Goal: Task Accomplishment & Management: Complete application form

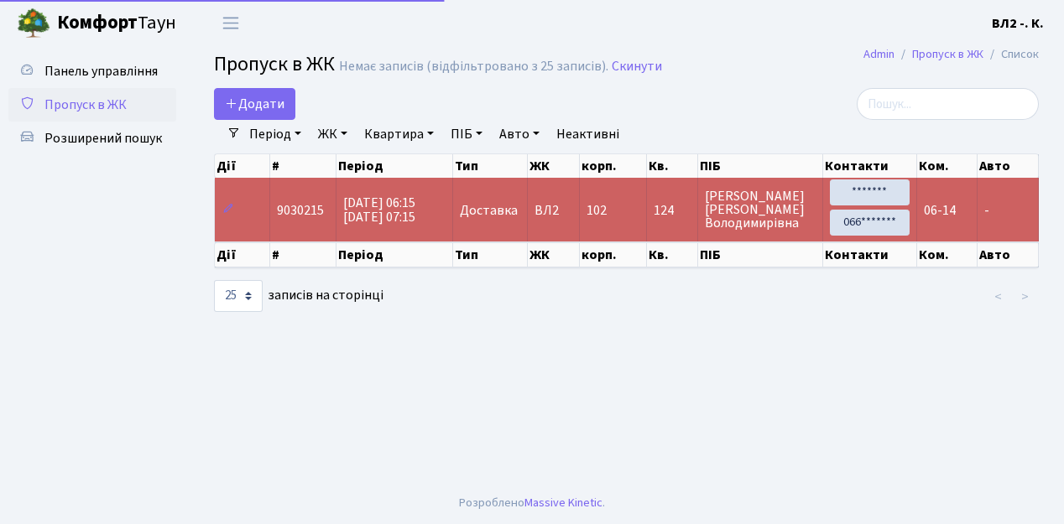
select select "25"
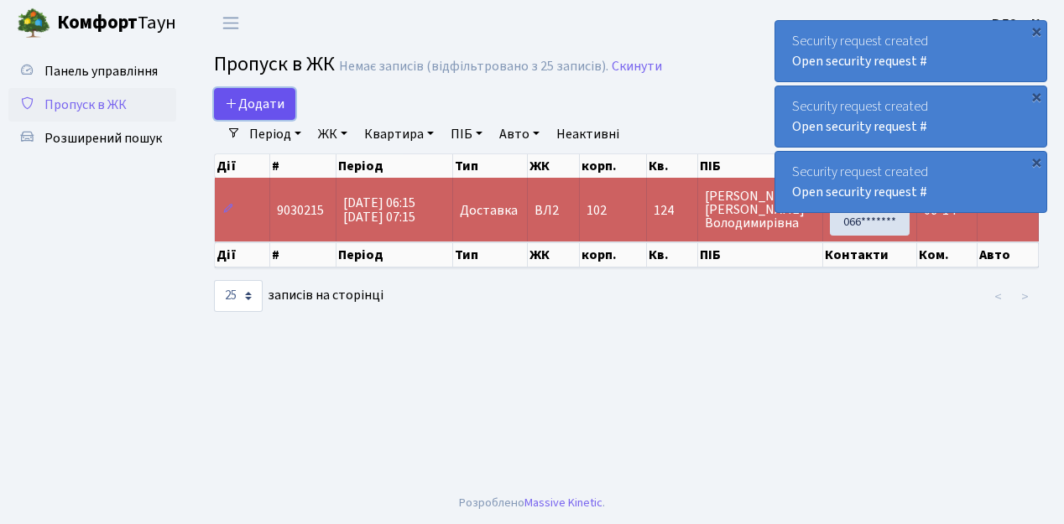
click at [281, 114] on link "Додати" at bounding box center [254, 104] width 81 height 32
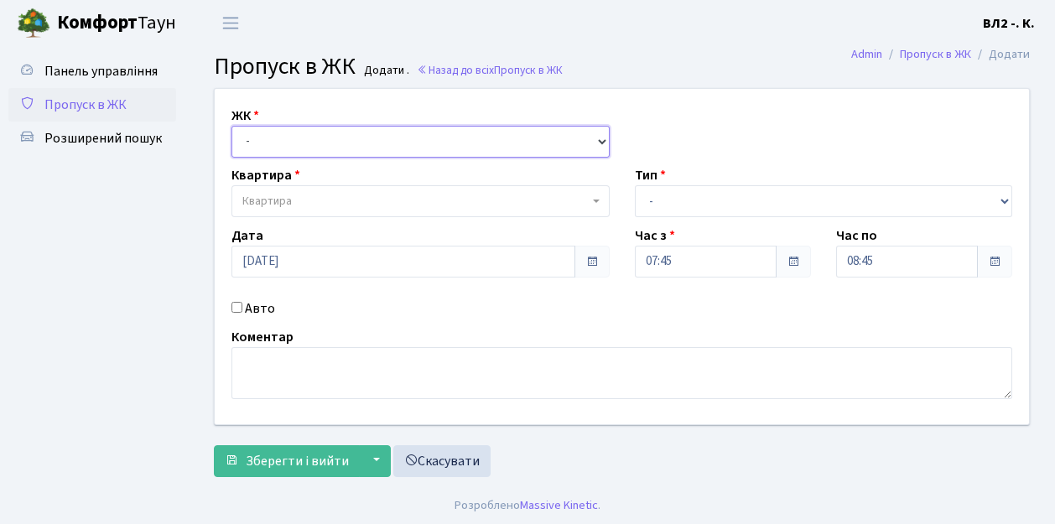
click at [599, 140] on select "- [STREET_ADDRESS][PERSON_NAME]" at bounding box center [421, 142] width 378 height 32
select select "317"
click at [232, 126] on select "- [STREET_ADDRESS][PERSON_NAME]" at bounding box center [421, 142] width 378 height 32
select select
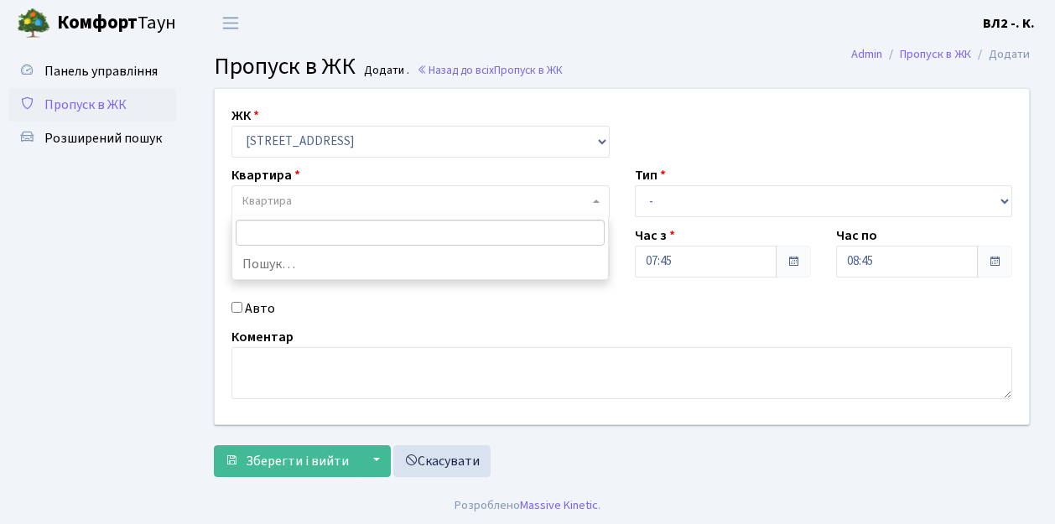
click at [593, 198] on span "Квартира" at bounding box center [421, 201] width 378 height 32
type input "114"
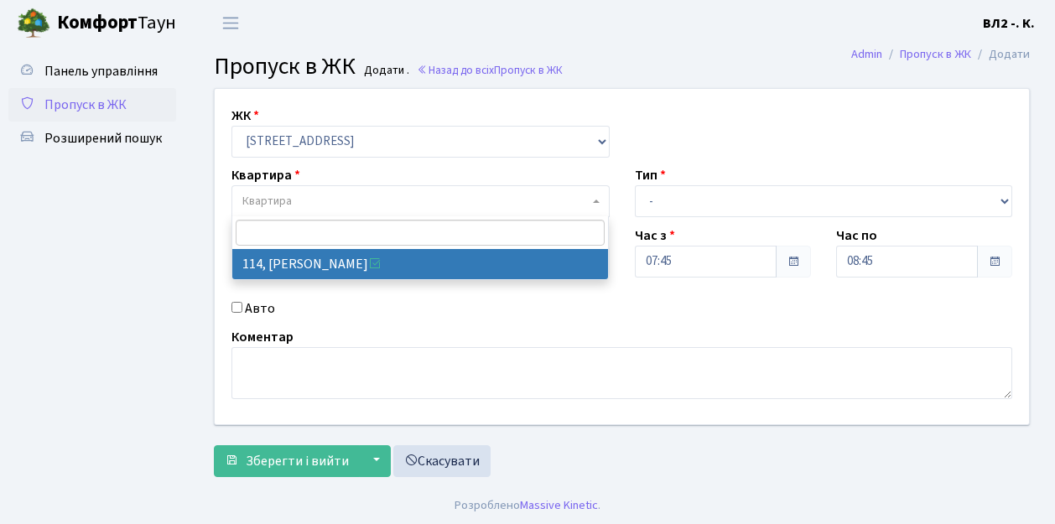
select select "38278"
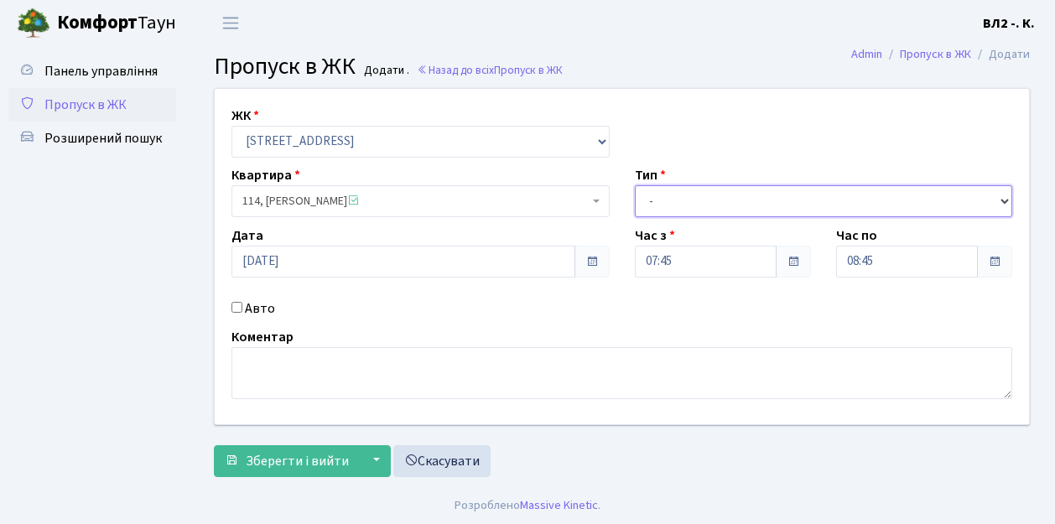
drag, startPoint x: 1006, startPoint y: 198, endPoint x: 977, endPoint y: 195, distance: 28.7
click at [1006, 198] on select "- Доставка Таксі Гості Сервіс" at bounding box center [824, 201] width 378 height 32
select select "1"
click at [635, 185] on select "- Доставка Таксі Гості Сервіс" at bounding box center [824, 201] width 378 height 32
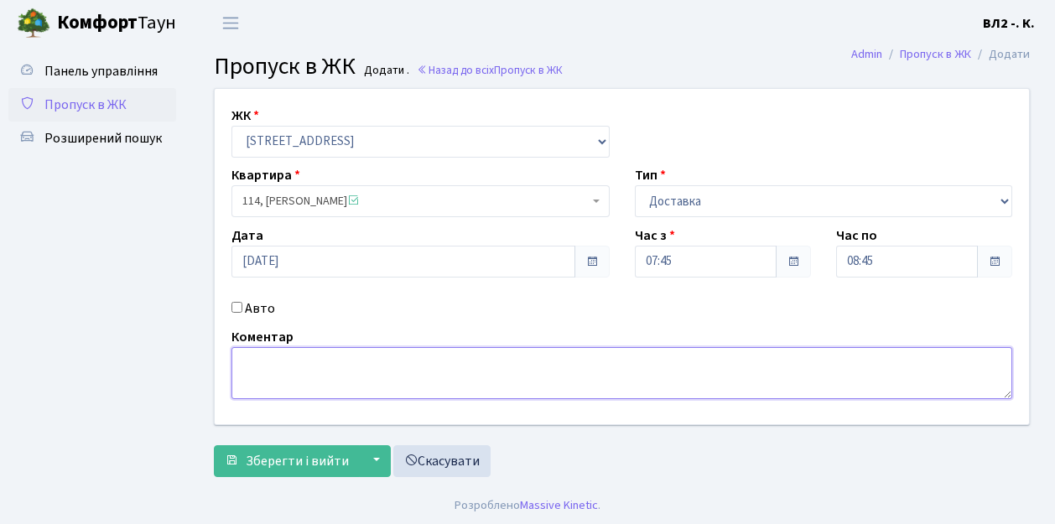
drag, startPoint x: 243, startPoint y: 367, endPoint x: 282, endPoint y: 389, distance: 44.3
click at [243, 367] on textarea at bounding box center [622, 373] width 781 height 52
type textarea "07-48"
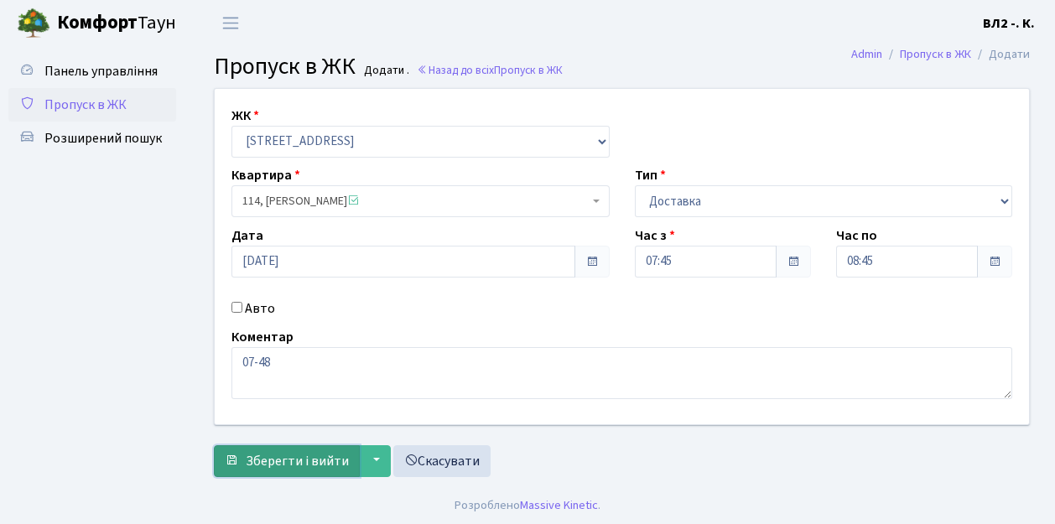
click at [252, 468] on span "Зберегти і вийти" at bounding box center [297, 461] width 103 height 18
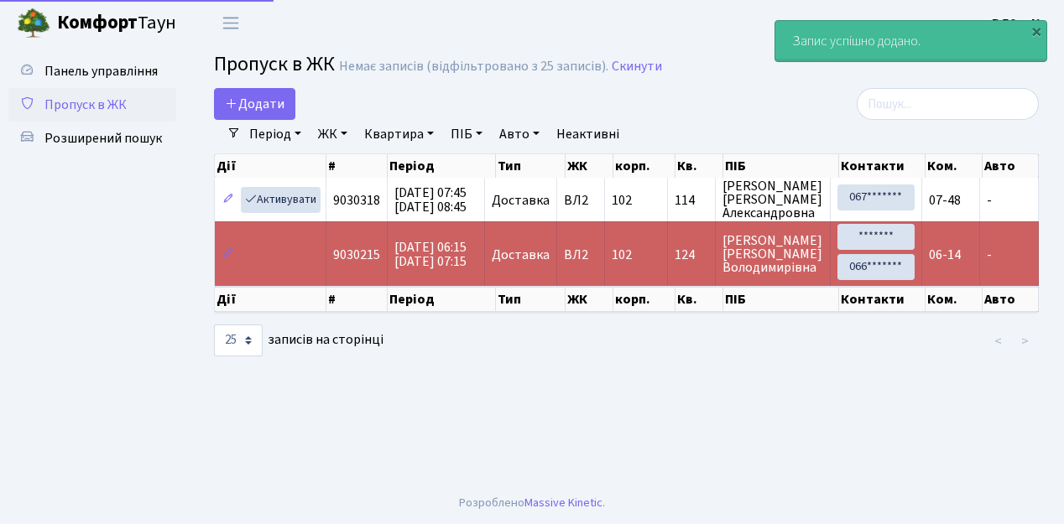
select select "25"
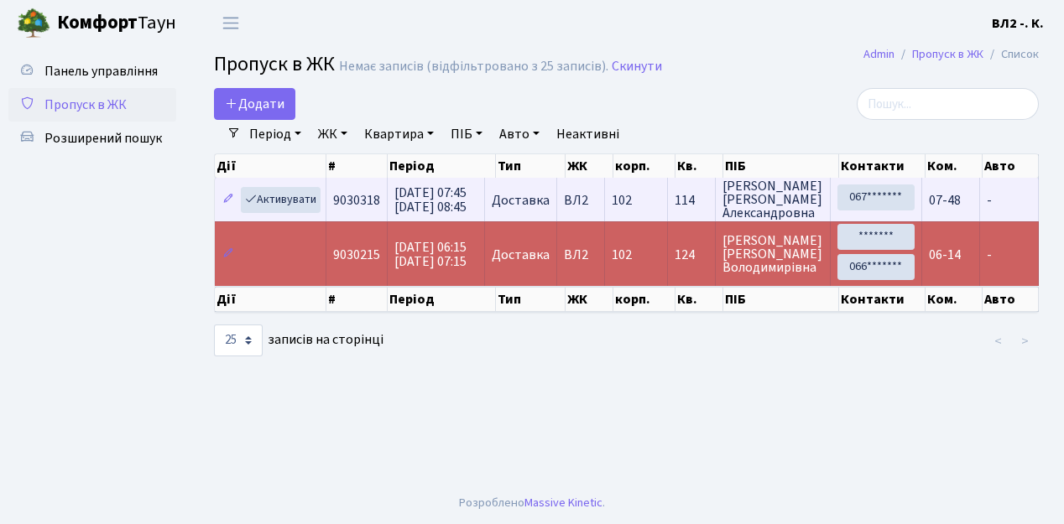
click at [1006, 213] on td "-" at bounding box center [1009, 200] width 59 height 44
click at [1018, 213] on td "-" at bounding box center [1009, 200] width 59 height 44
click at [988, 213] on td "-" at bounding box center [1009, 200] width 59 height 44
click at [974, 213] on td "07-48" at bounding box center [951, 200] width 58 height 44
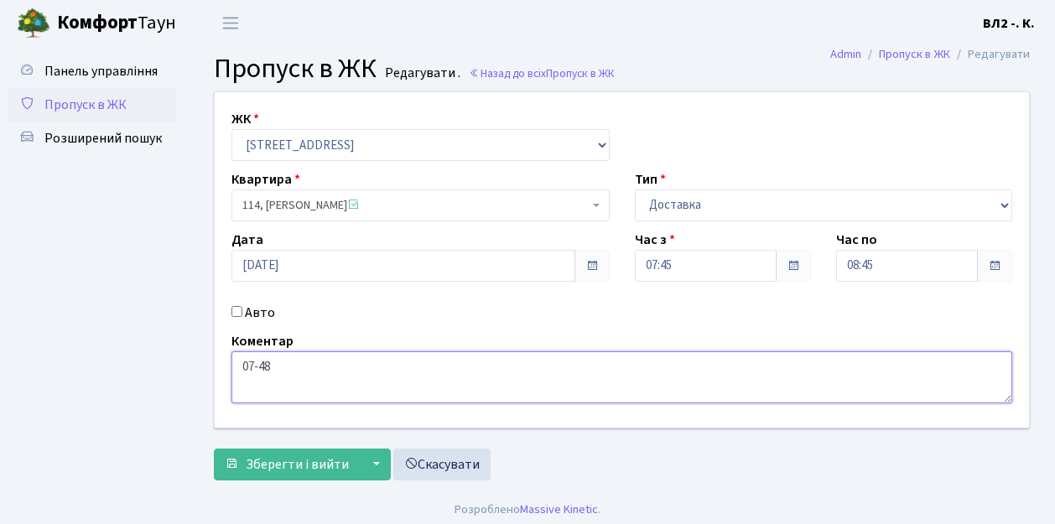
click at [237, 364] on textarea "07-48" at bounding box center [622, 377] width 781 height 52
type textarea "Glovo 07-48"
click at [287, 476] on button "Зберегти і вийти" at bounding box center [287, 465] width 146 height 32
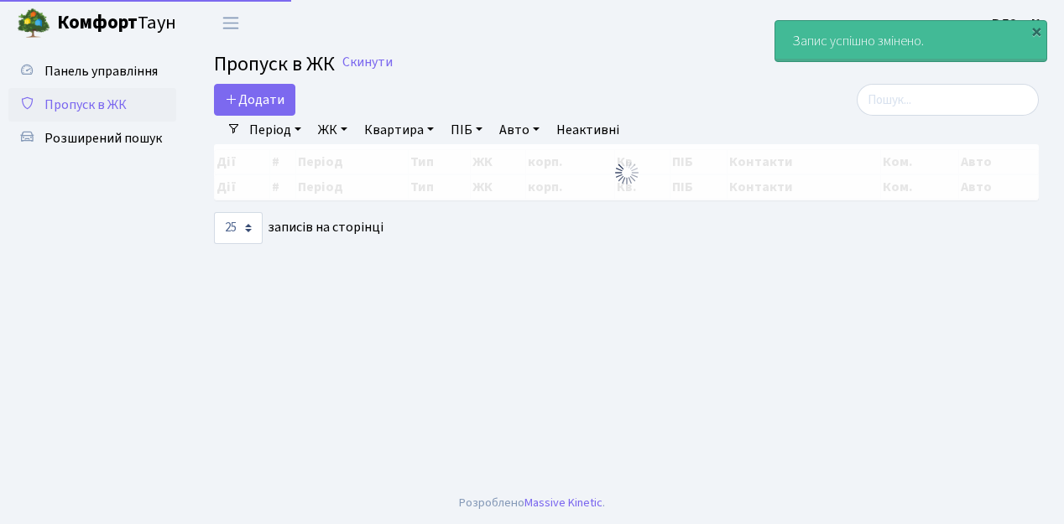
select select "25"
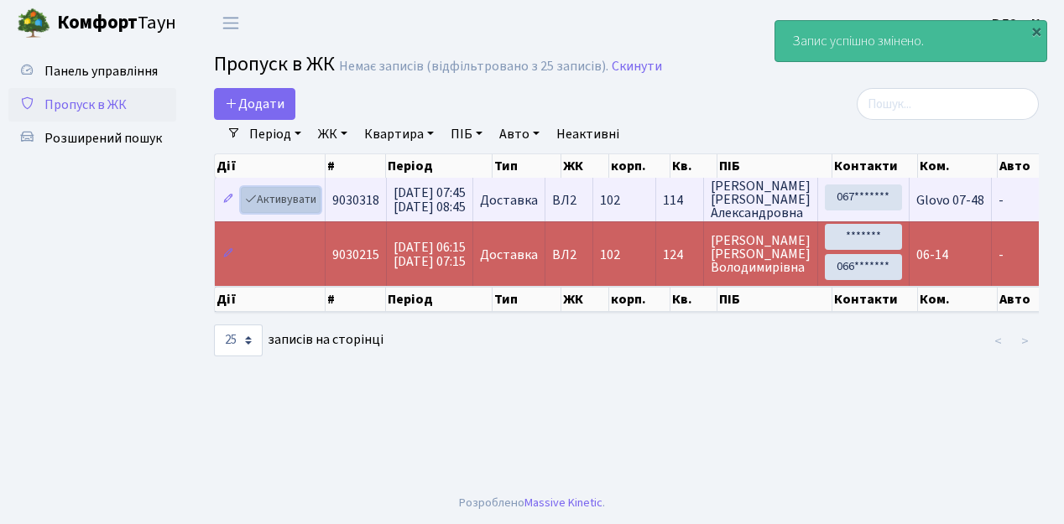
click at [311, 206] on link "Активувати" at bounding box center [281, 200] width 80 height 26
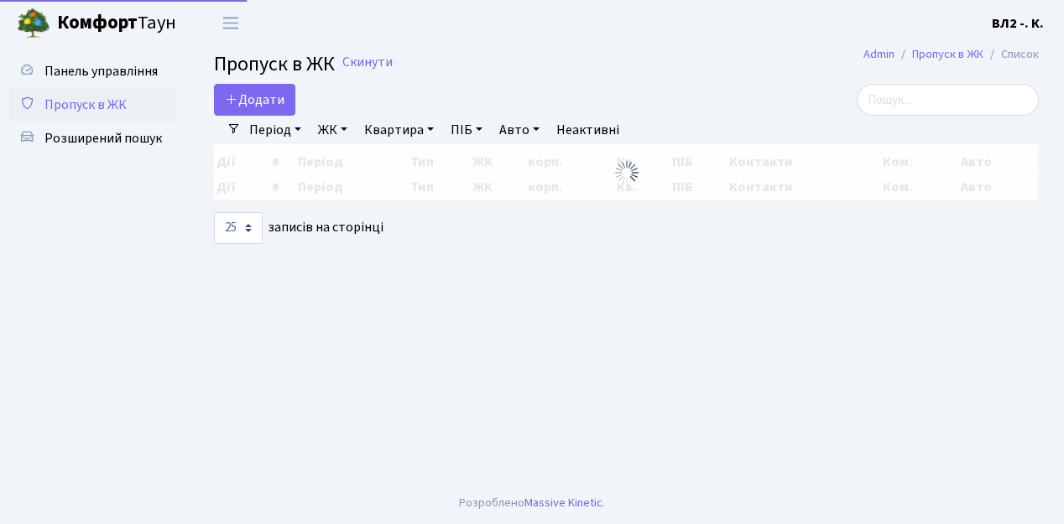
select select "25"
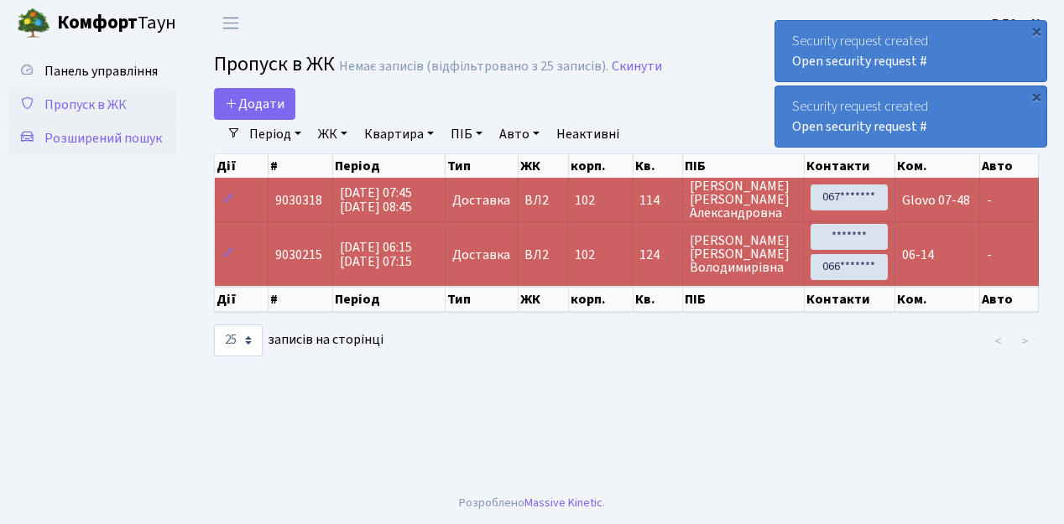
click at [122, 141] on span "Розширений пошук" at bounding box center [102, 138] width 117 height 18
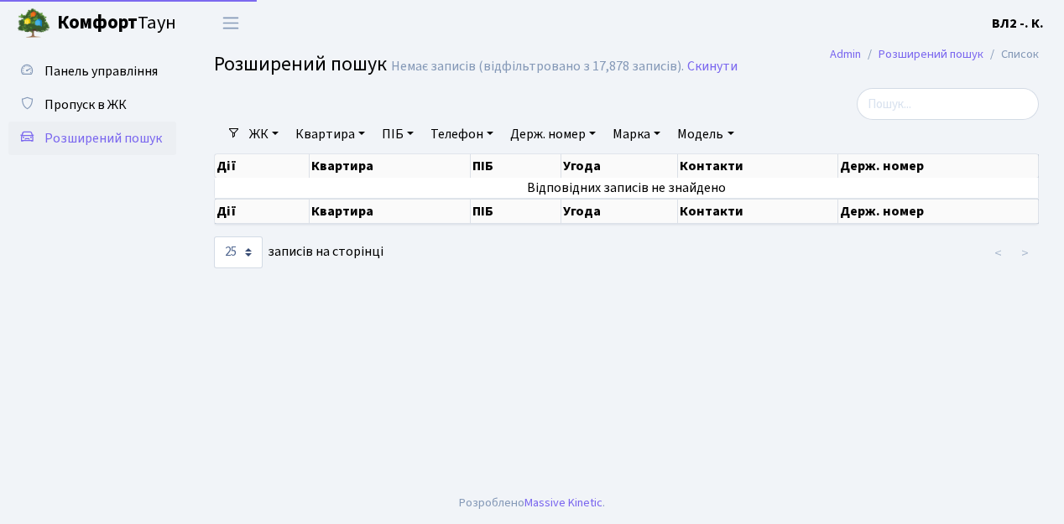
select select "25"
click at [367, 135] on link "Квартира" at bounding box center [330, 134] width 83 height 29
type input "6"
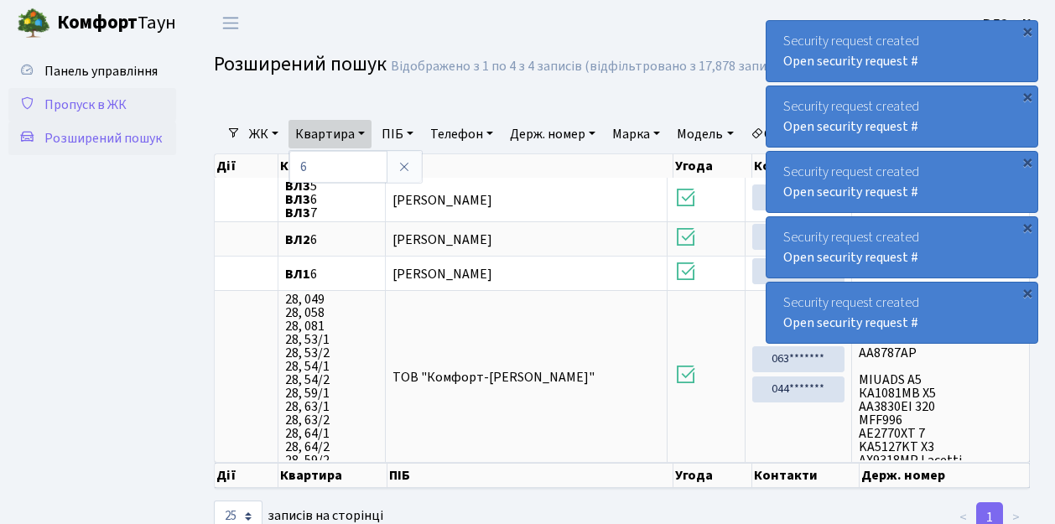
click at [64, 101] on span "Пропуск в ЖК" at bounding box center [85, 105] width 82 height 18
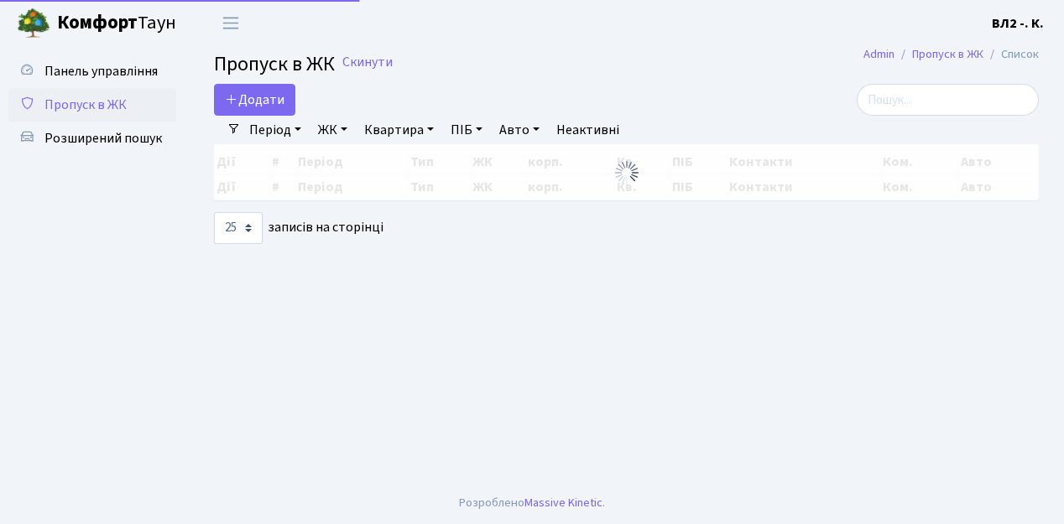
select select "25"
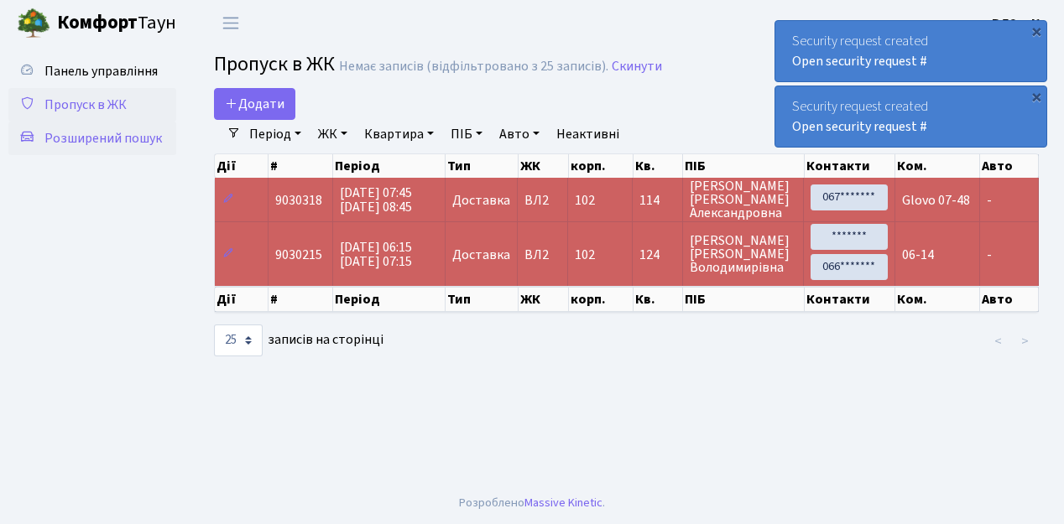
click at [129, 137] on span "Розширений пошук" at bounding box center [102, 138] width 117 height 18
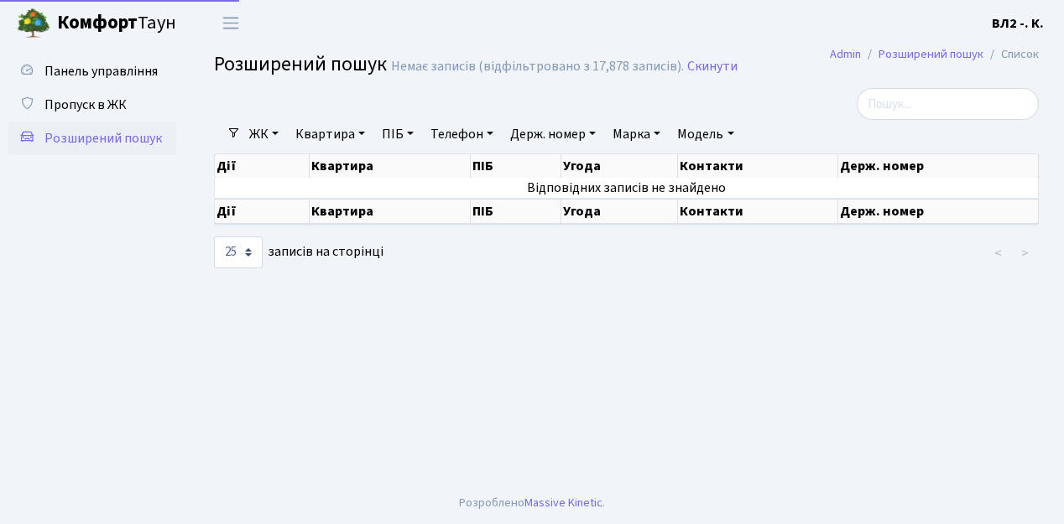
select select "25"
drag, startPoint x: 368, startPoint y: 131, endPoint x: 461, endPoint y: 159, distance: 97.4
click at [369, 130] on link "Квартира" at bounding box center [330, 134] width 83 height 29
type input "83"
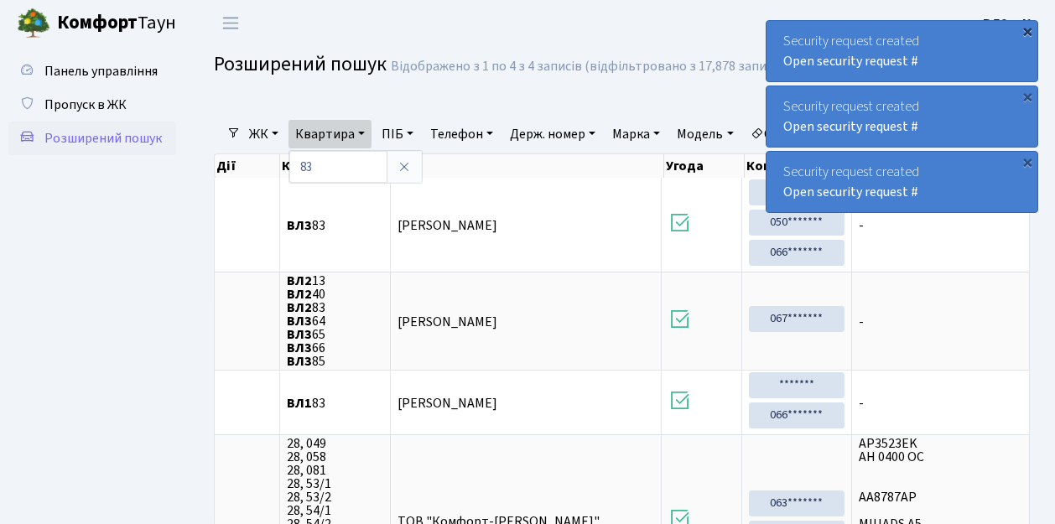
click at [1025, 30] on div "×" at bounding box center [1027, 31] width 17 height 17
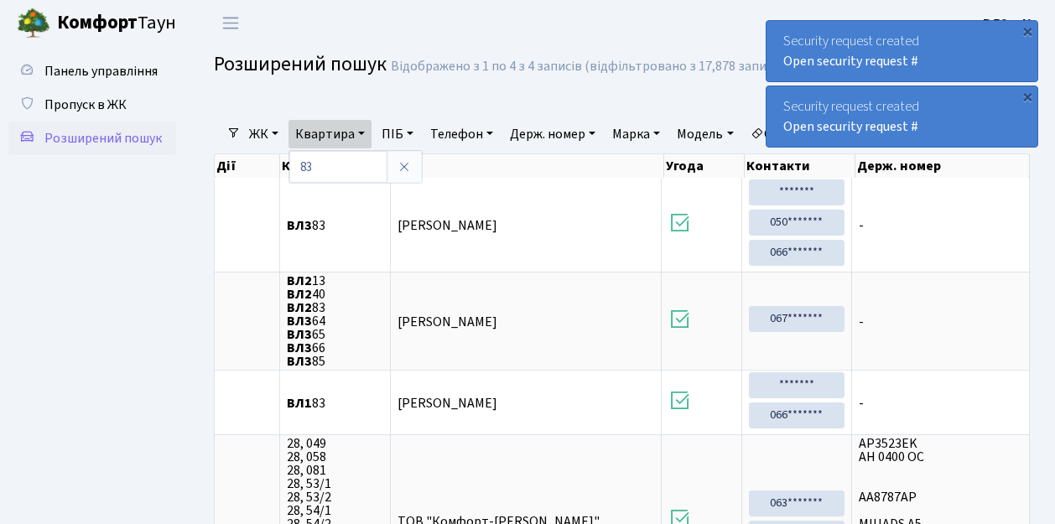
click at [1025, 30] on div "×" at bounding box center [1027, 31] width 17 height 17
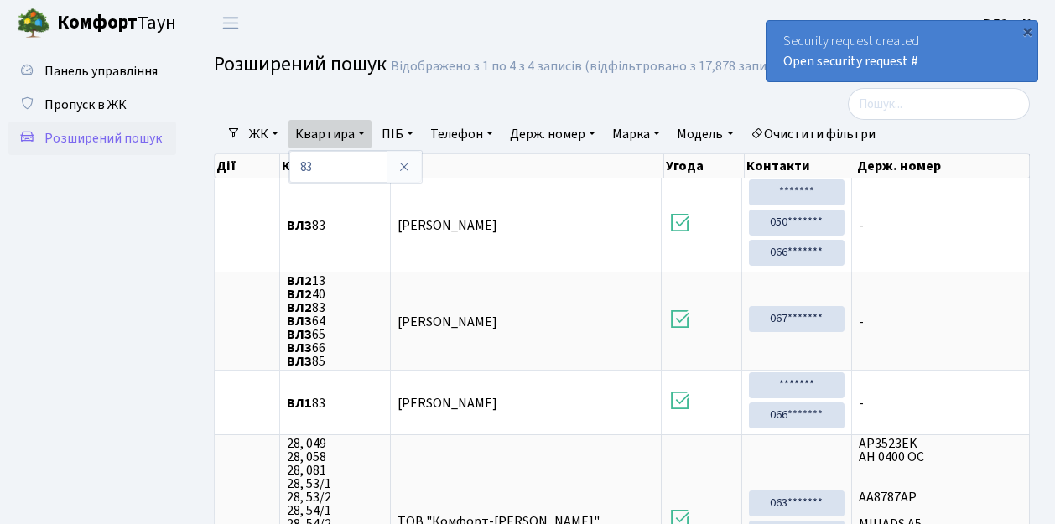
click at [1025, 30] on div "×" at bounding box center [1027, 31] width 17 height 17
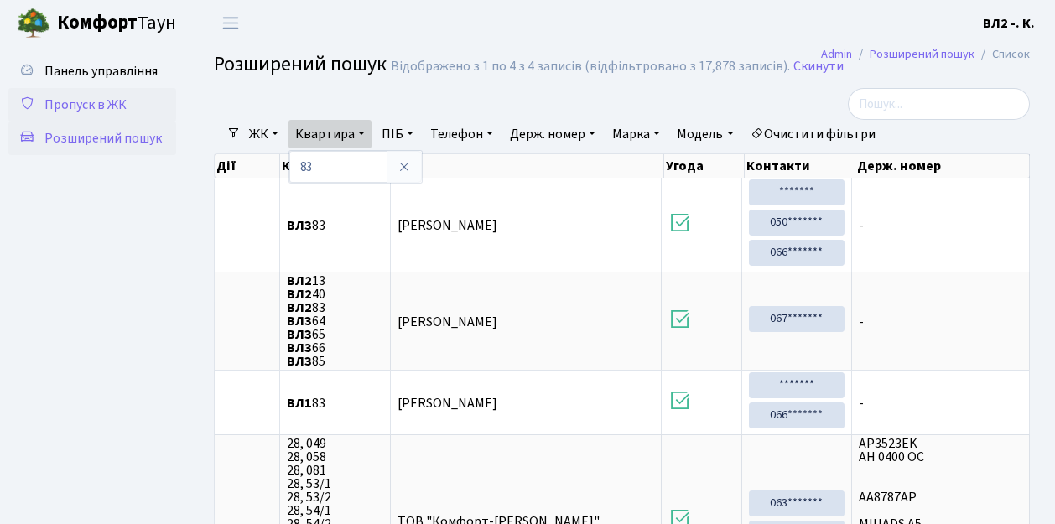
click at [70, 104] on span "Пропуск в ЖК" at bounding box center [85, 105] width 82 height 18
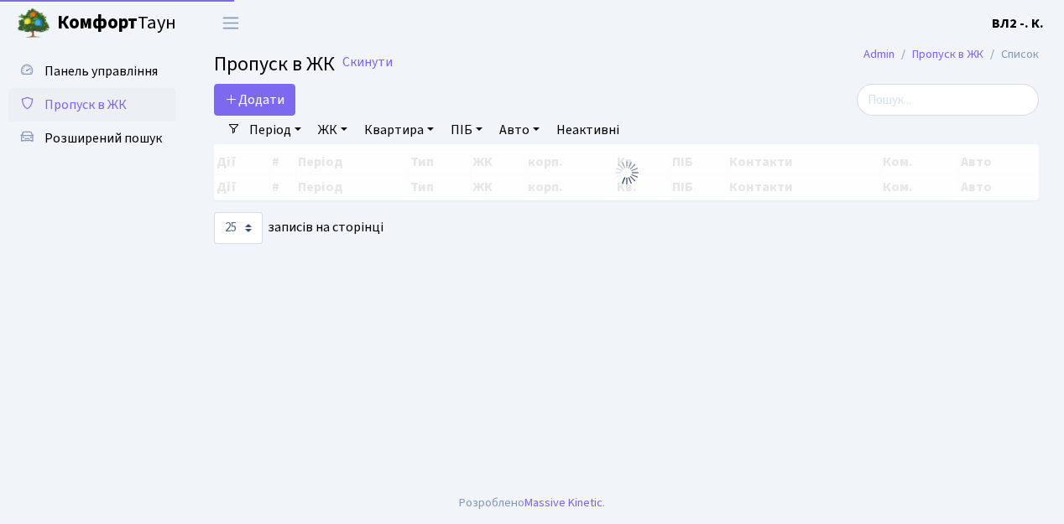
select select "25"
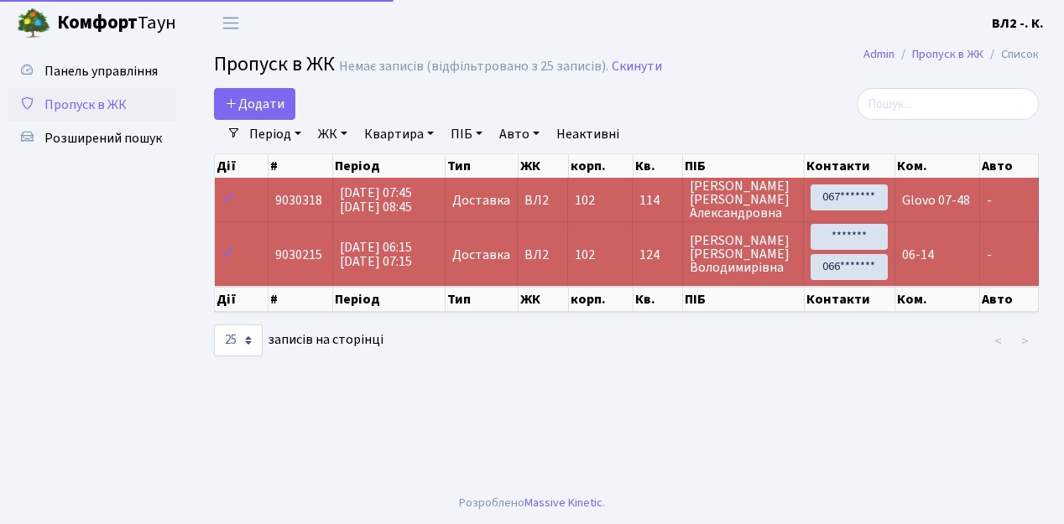
select select "25"
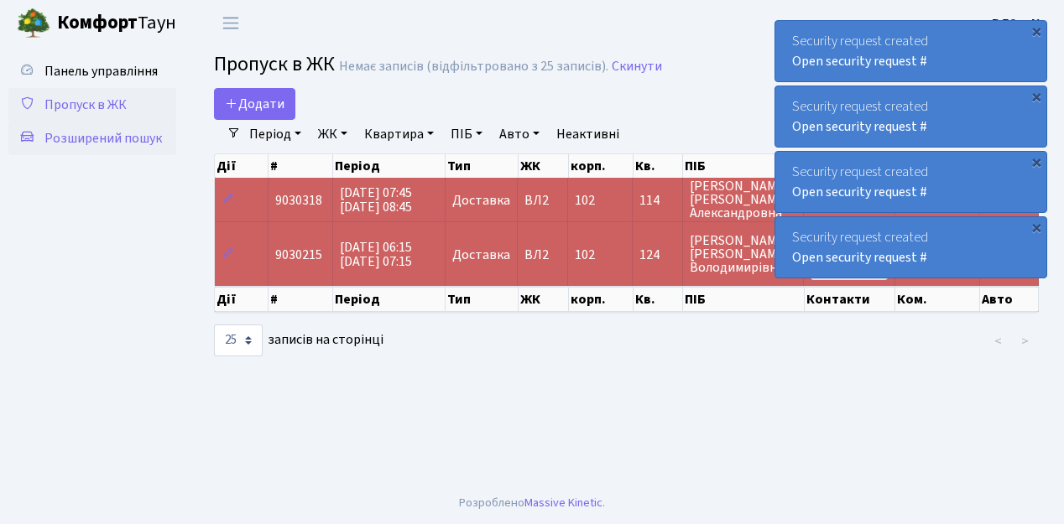
click at [90, 140] on span "Розширений пошук" at bounding box center [102, 138] width 117 height 18
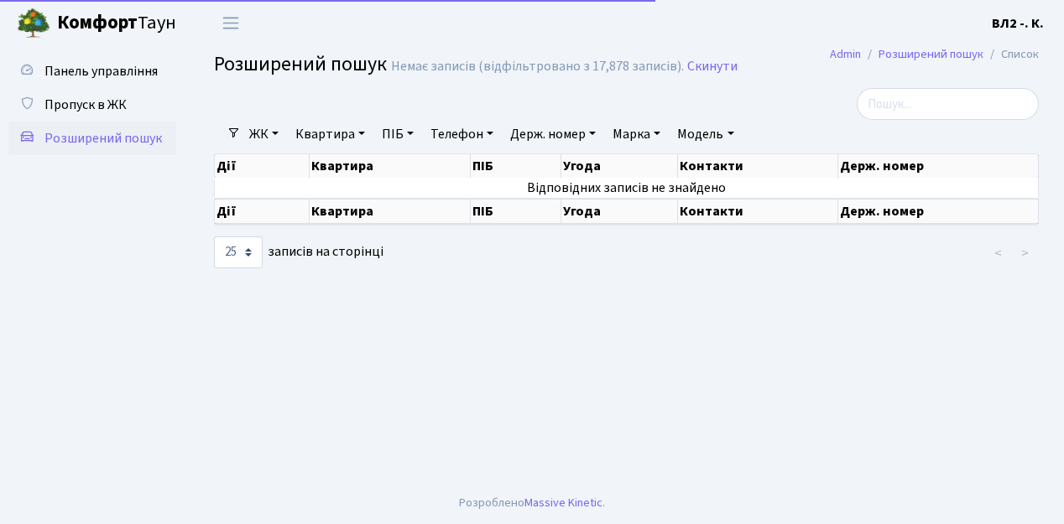
select select "25"
click at [366, 131] on link "Квартира" at bounding box center [330, 134] width 83 height 29
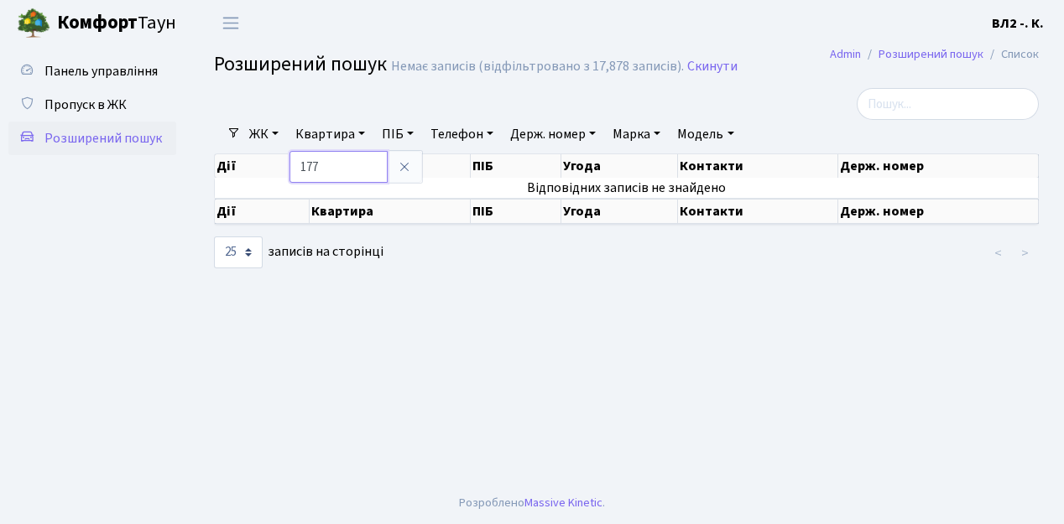
type input "177"
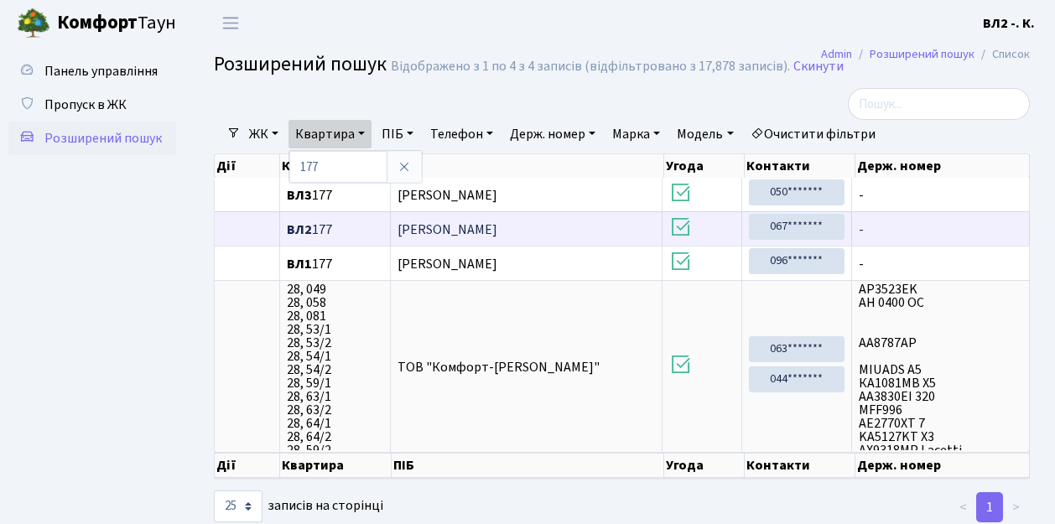
drag, startPoint x: 397, startPoint y: 226, endPoint x: 549, endPoint y: 237, distance: 152.2
click at [549, 237] on td "[PERSON_NAME]" at bounding box center [527, 228] width 272 height 34
copy span "[PERSON_NAME]"
